Goal: Obtain resource: Obtain resource

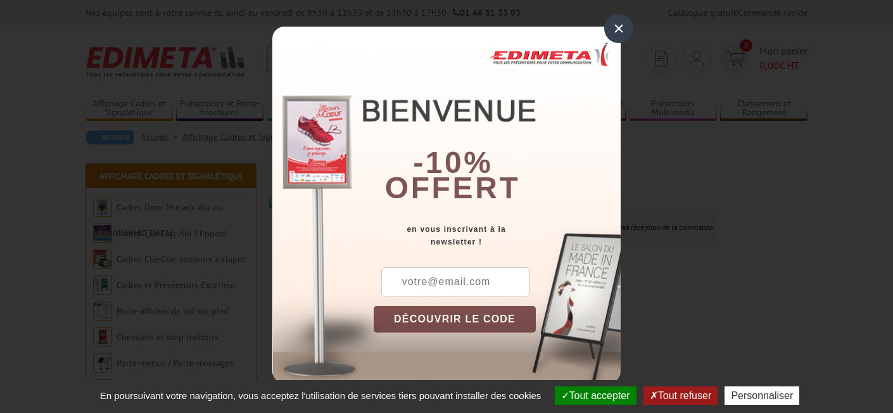
click at [616, 34] on div "×" at bounding box center [618, 28] width 29 height 29
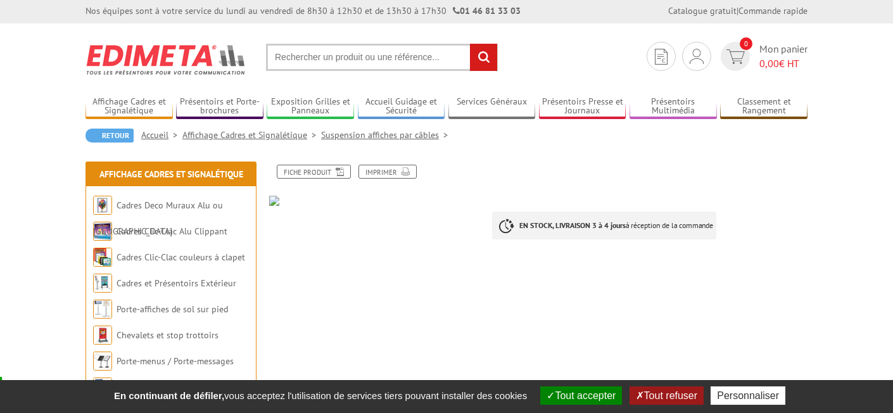
scroll to position [3, 0]
click at [410, 265] on div "Fiche produit Imprimer EN STOCK, LIVRAISON 3 à 4 jours à réception de la comman…" at bounding box center [538, 227] width 557 height 127
click at [410, 264] on div at bounding box center [538, 264] width 557 height 1
drag, startPoint x: 410, startPoint y: 264, endPoint x: 531, endPoint y: 298, distance: 126.2
click at [422, 270] on div "Fiche produit Imprimer EN STOCK, LIVRAISON 3 à 4 jours à réception de la comman…" at bounding box center [538, 227] width 557 height 127
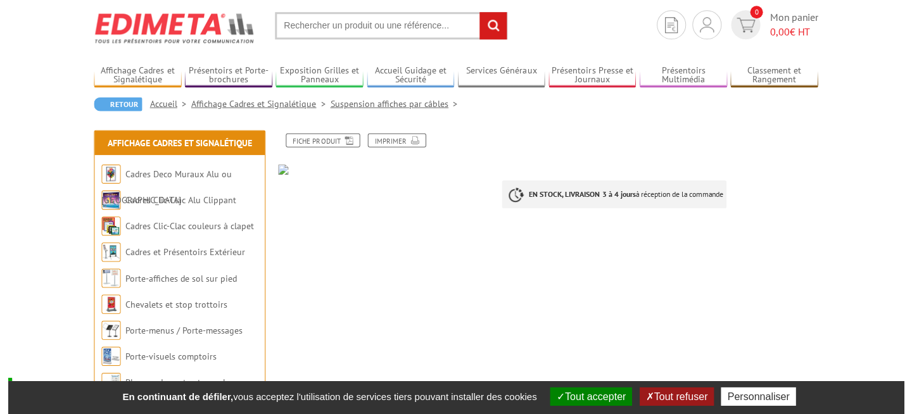
scroll to position [105, 0]
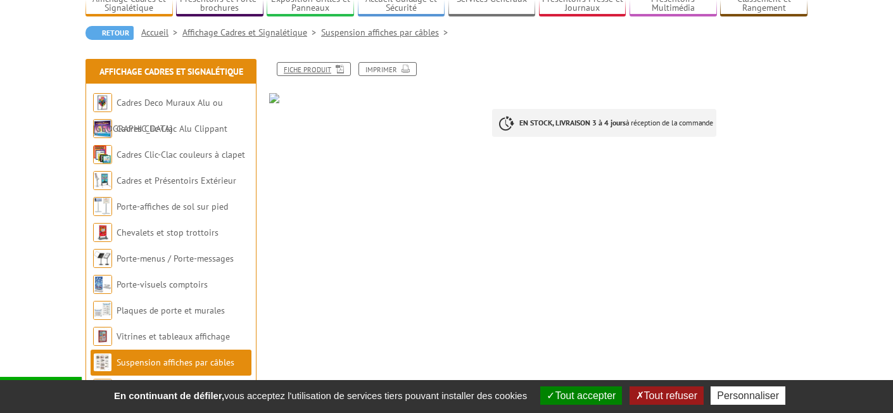
click at [306, 73] on link "Fiche produit" at bounding box center [314, 69] width 74 height 14
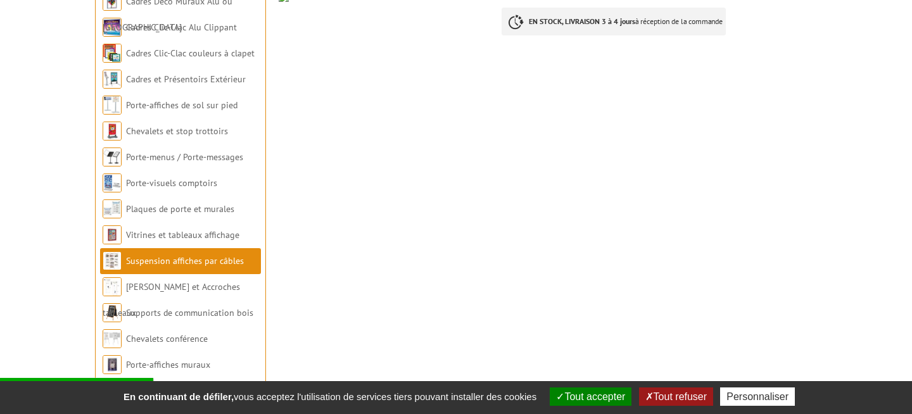
scroll to position [213, 0]
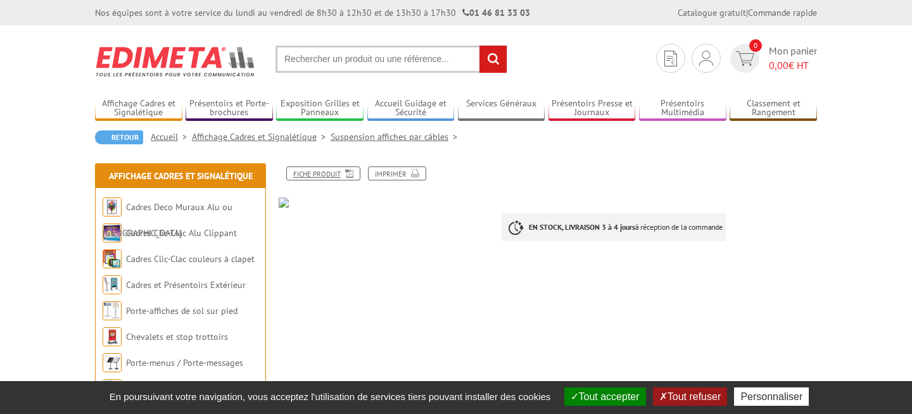
click at [321, 172] on link "Fiche produit" at bounding box center [323, 174] width 74 height 14
